Goal: Obtain resource: Download file/media

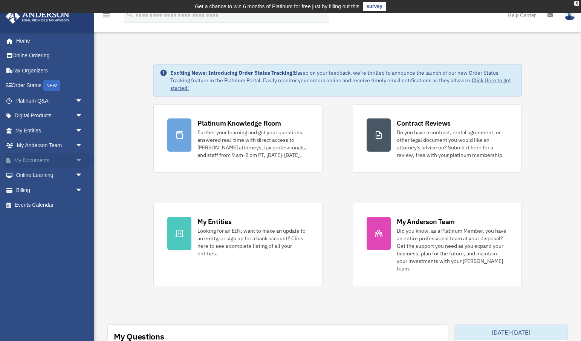
click at [78, 158] on span "arrow_drop_down" at bounding box center [82, 160] width 15 height 15
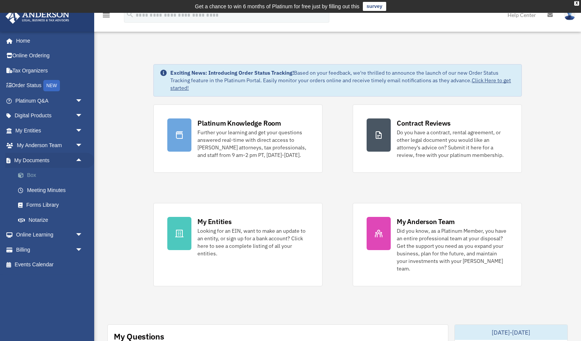
click at [35, 171] on link "Box" at bounding box center [53, 175] width 84 height 15
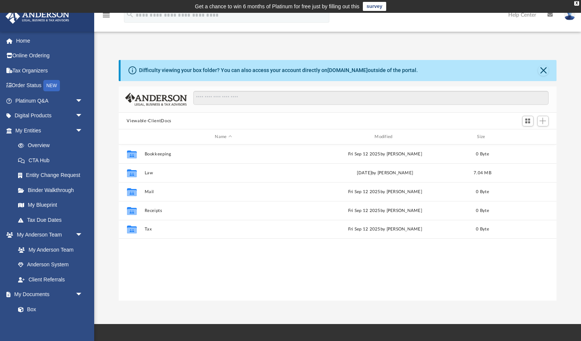
scroll to position [171, 438]
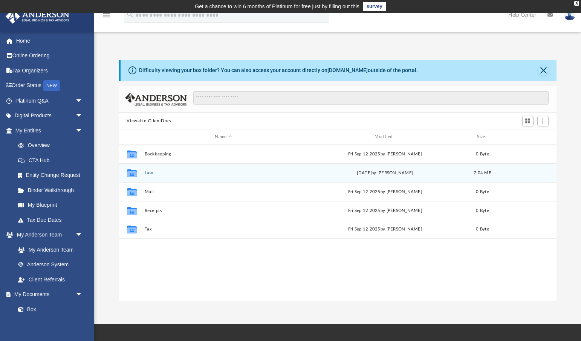
click at [147, 172] on button "Law" at bounding box center [223, 172] width 158 height 5
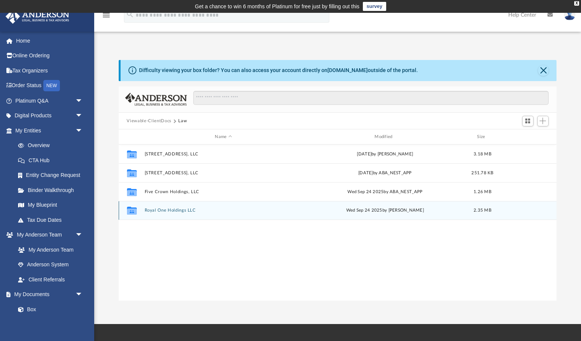
click at [177, 210] on button "Royal One Holdings LLC" at bounding box center [223, 210] width 158 height 5
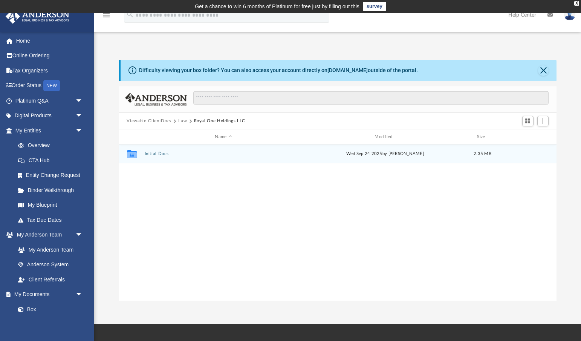
click at [167, 153] on button "Initial Docs" at bounding box center [223, 153] width 158 height 5
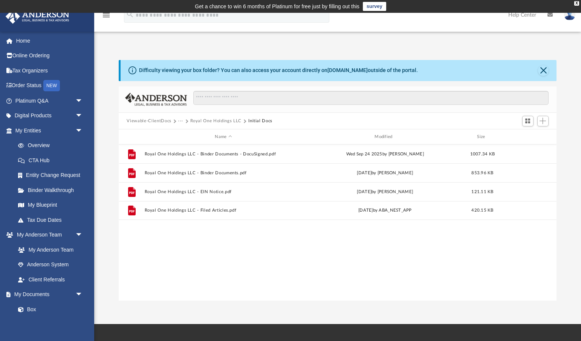
click at [181, 121] on button "···" at bounding box center [180, 121] width 5 height 7
click at [184, 131] on li "Law" at bounding box center [186, 134] width 9 height 8
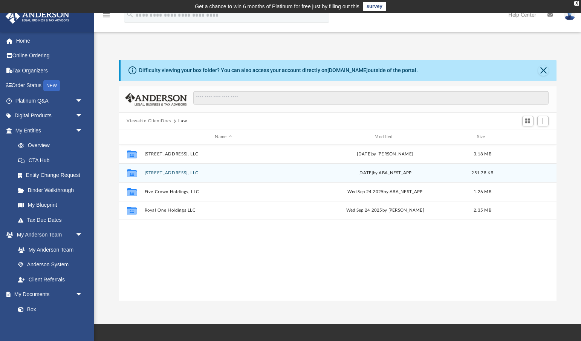
click at [172, 170] on button "[STREET_ADDRESS], LLC" at bounding box center [223, 172] width 158 height 5
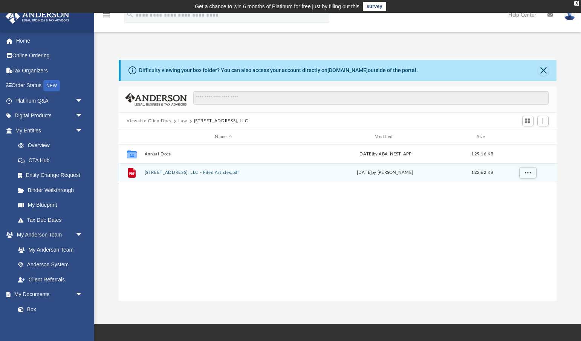
click at [172, 172] on button "528 E Los Amigos Avenue, LLC - Filed Articles.pdf" at bounding box center [223, 172] width 158 height 5
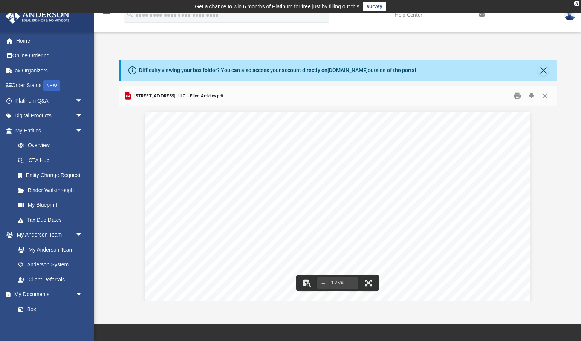
scroll to position [0, 0]
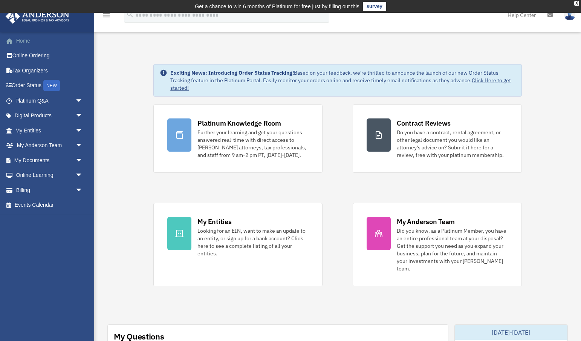
click at [25, 41] on link "Home" at bounding box center [49, 40] width 89 height 15
click at [334, 142] on div "Platinum Knowledge Room Further your learning and get your questions answered r…" at bounding box center [337, 195] width 368 height 182
click at [64, 160] on link "My Documents arrow_drop_down" at bounding box center [49, 160] width 89 height 15
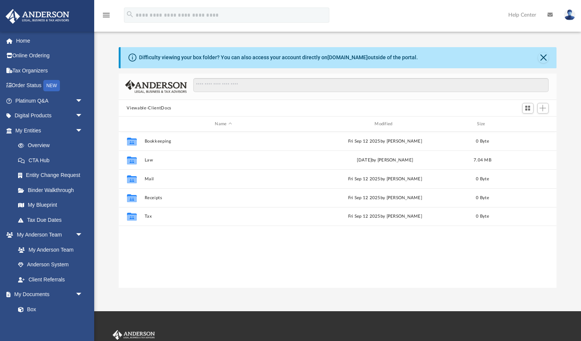
scroll to position [171, 438]
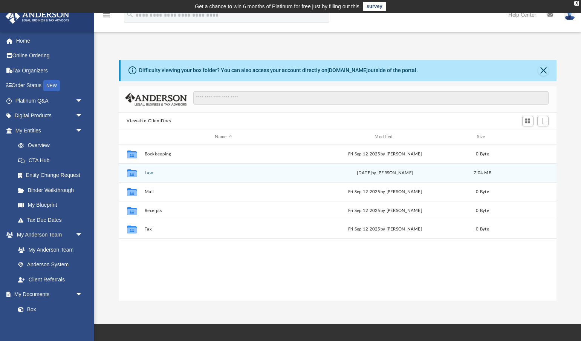
click at [148, 172] on button "Law" at bounding box center [223, 172] width 158 height 5
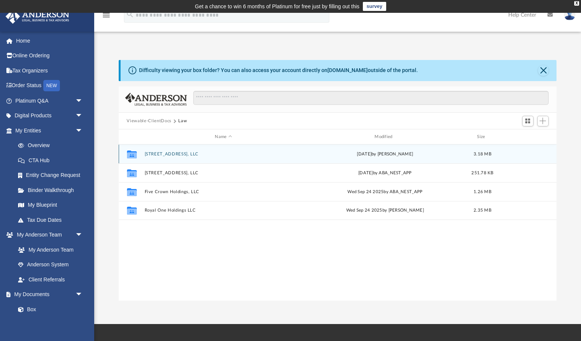
click at [174, 154] on button "[STREET_ADDRESS], LLC" at bounding box center [223, 153] width 158 height 5
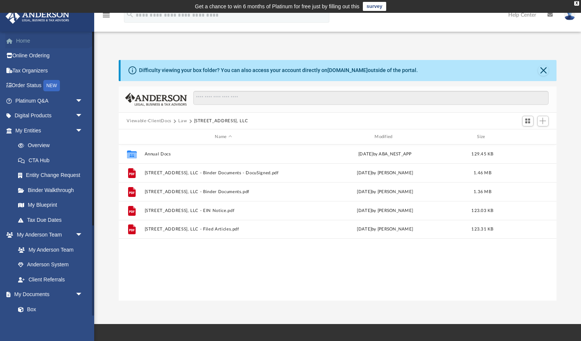
click at [24, 43] on link "Home" at bounding box center [49, 40] width 89 height 15
